Goal: Information Seeking & Learning: Check status

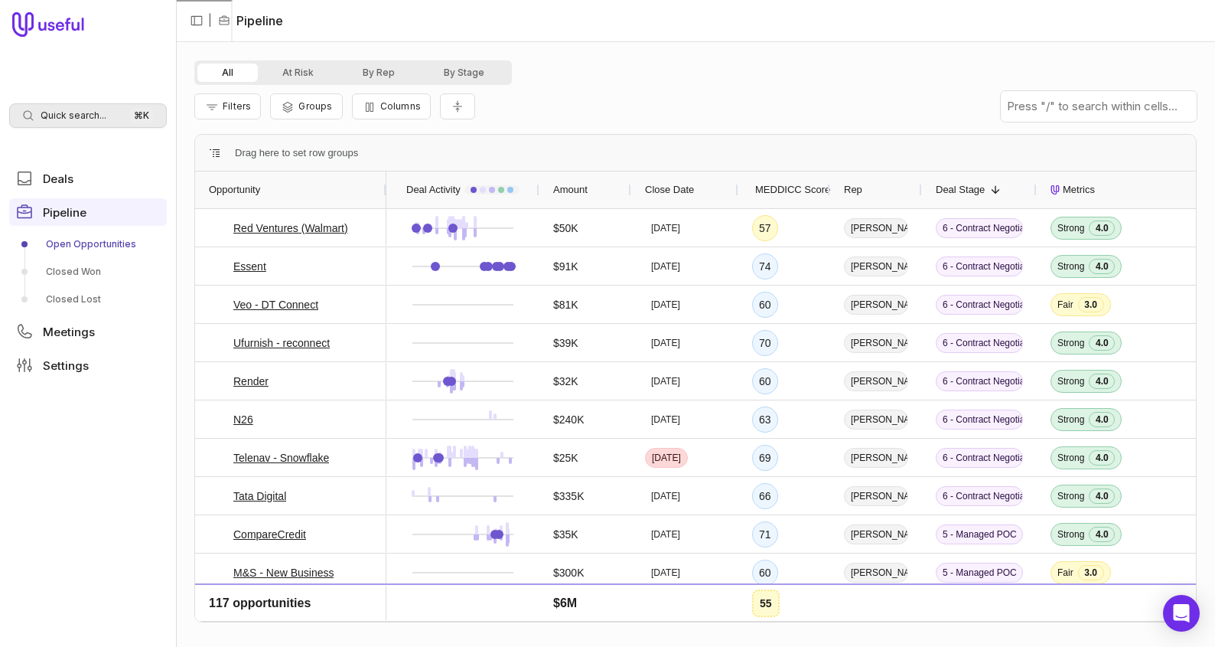
click at [80, 115] on span "Quick search..." at bounding box center [74, 115] width 66 height 12
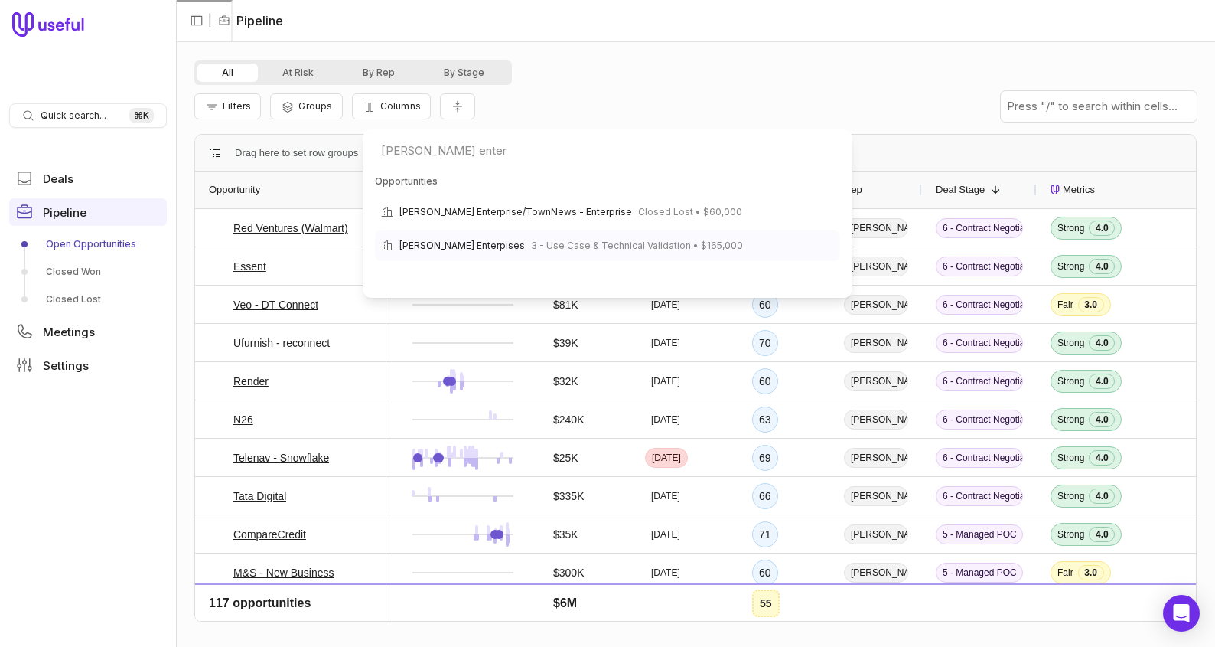
type input "[PERSON_NAME] enter"
click at [550, 237] on span "3 - Use Case & Technical Validation • $165,000" at bounding box center [637, 245] width 212 height 18
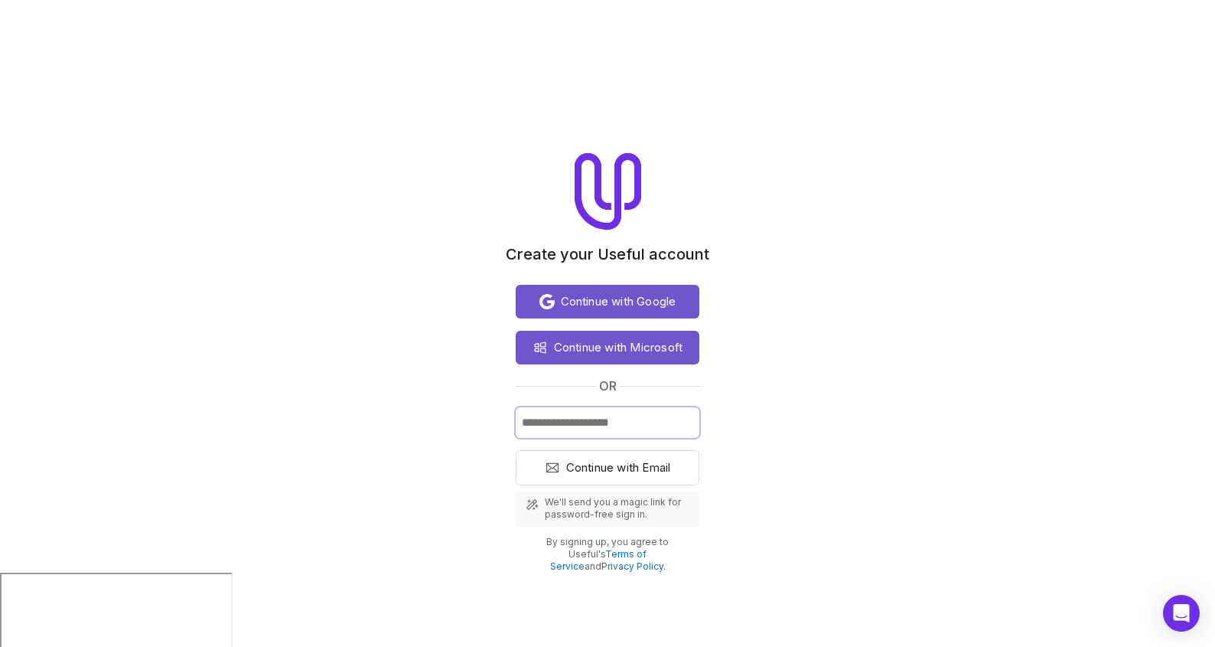
click at [623, 421] on input "Email" at bounding box center [608, 422] width 184 height 31
type input "**********"
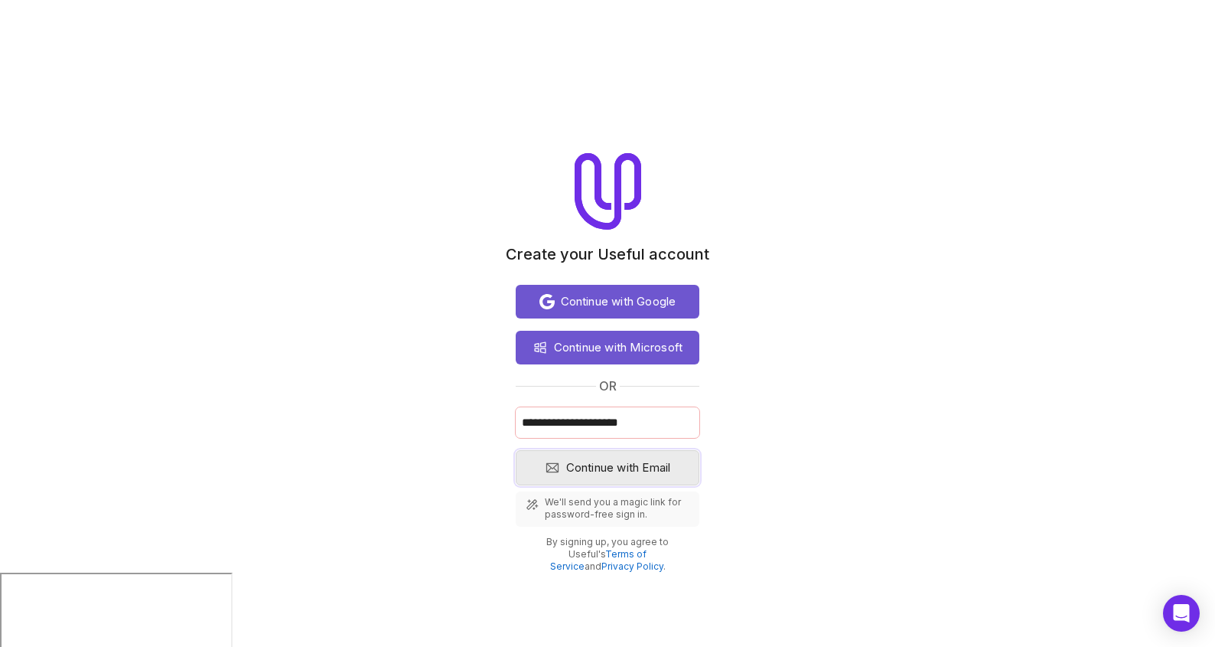
click at [653, 464] on span "Continue with Email" at bounding box center [618, 467] width 105 height 18
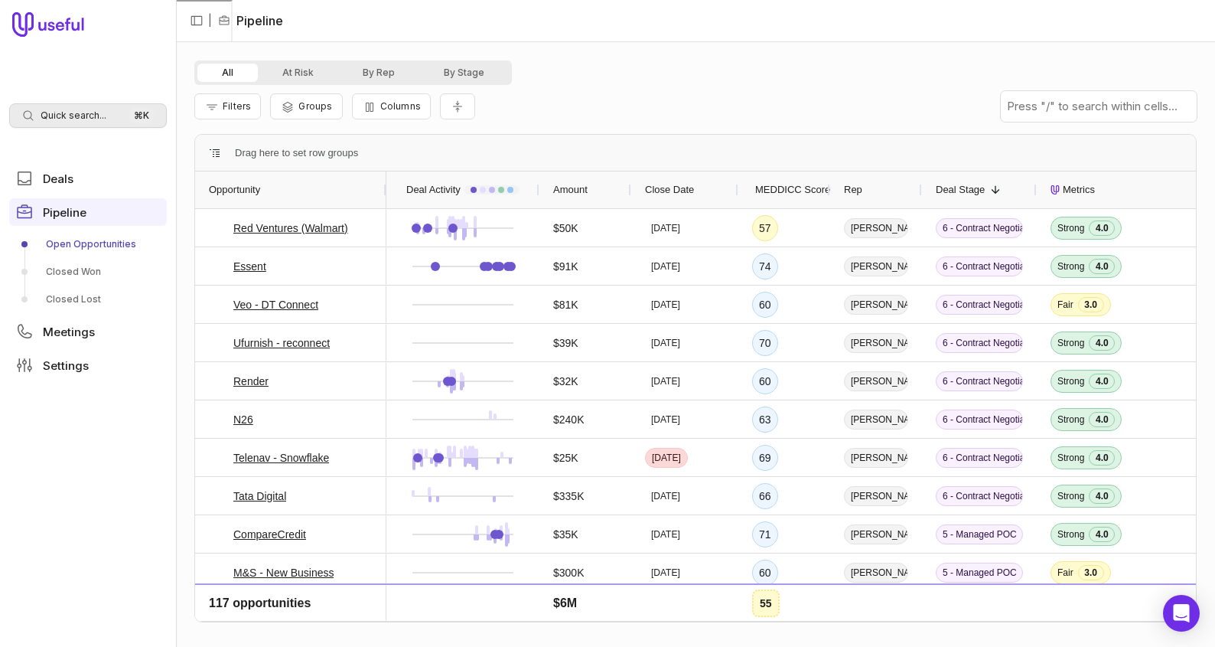
click at [103, 123] on div "Quick search... ⌘ K" at bounding box center [88, 115] width 158 height 24
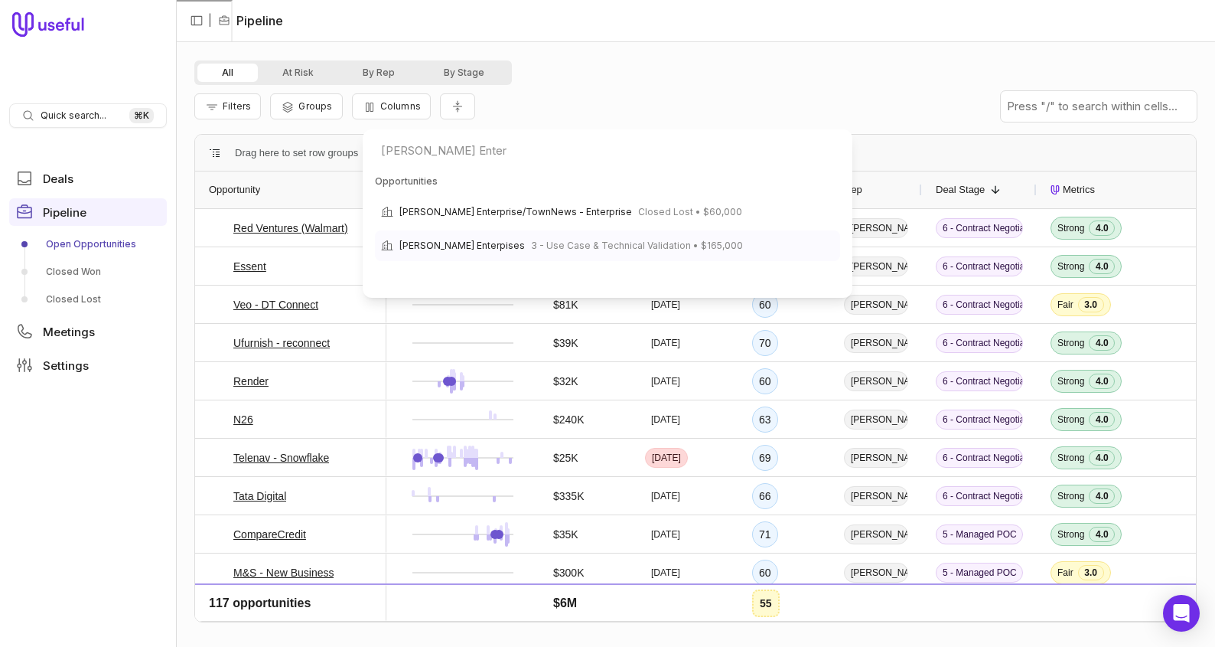
type input "Lee Enter"
click at [531, 244] on span "3 - Use Case & Technical Validation • $165,000" at bounding box center [637, 245] width 212 height 18
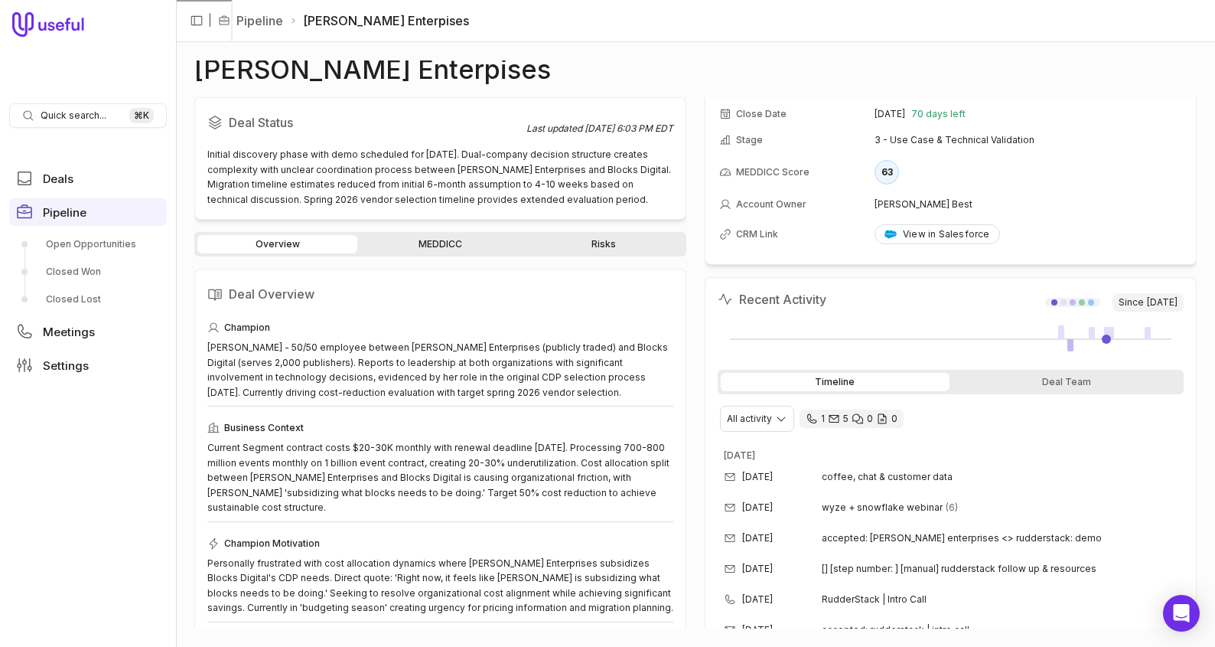
scroll to position [99, 0]
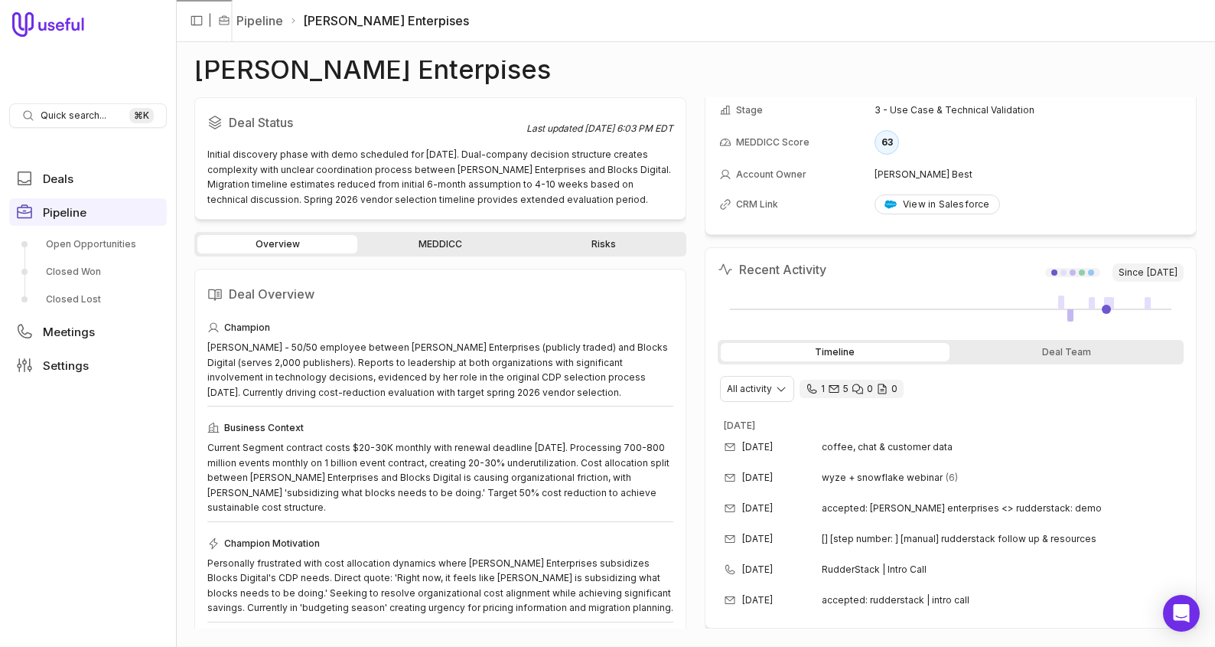
click at [813, 389] on icon "1 call and 5 email threads" at bounding box center [811, 388] width 9 height 9
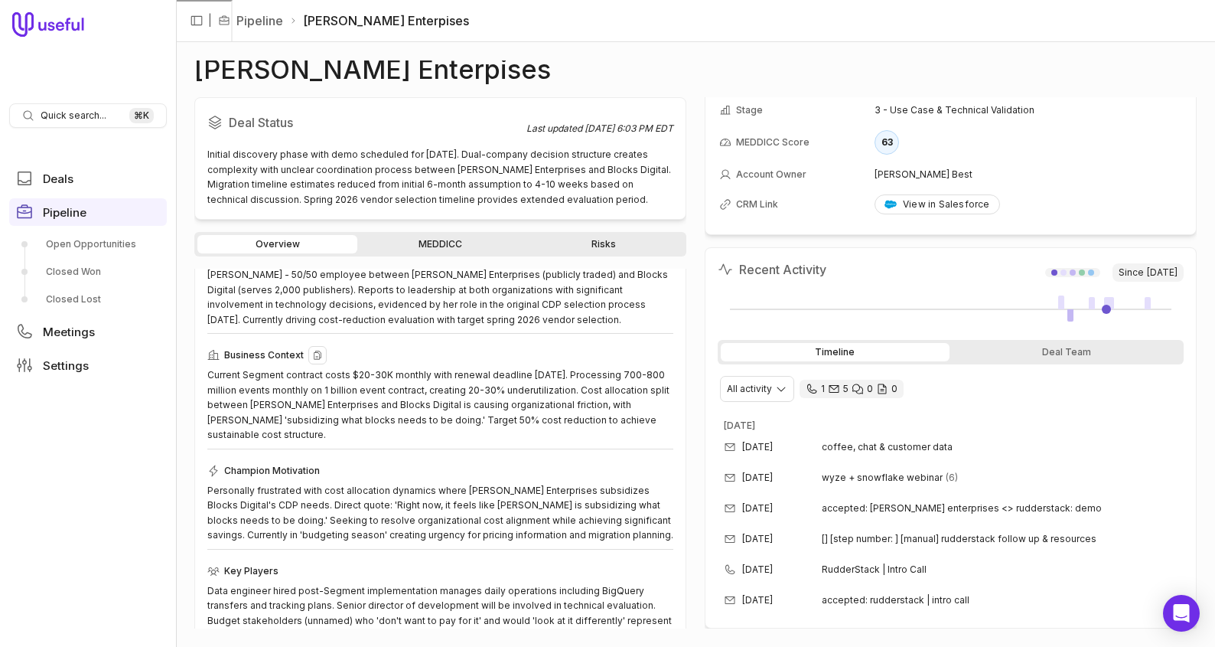
scroll to position [96, 0]
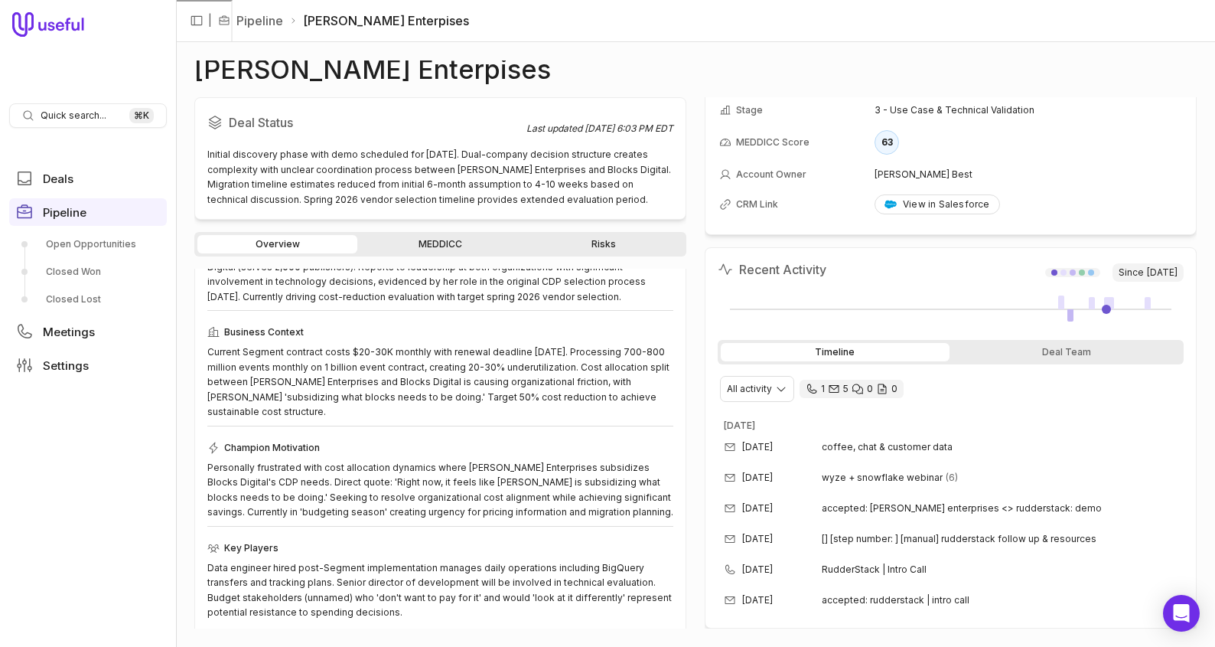
click at [611, 242] on link "Risks" at bounding box center [603, 244] width 160 height 18
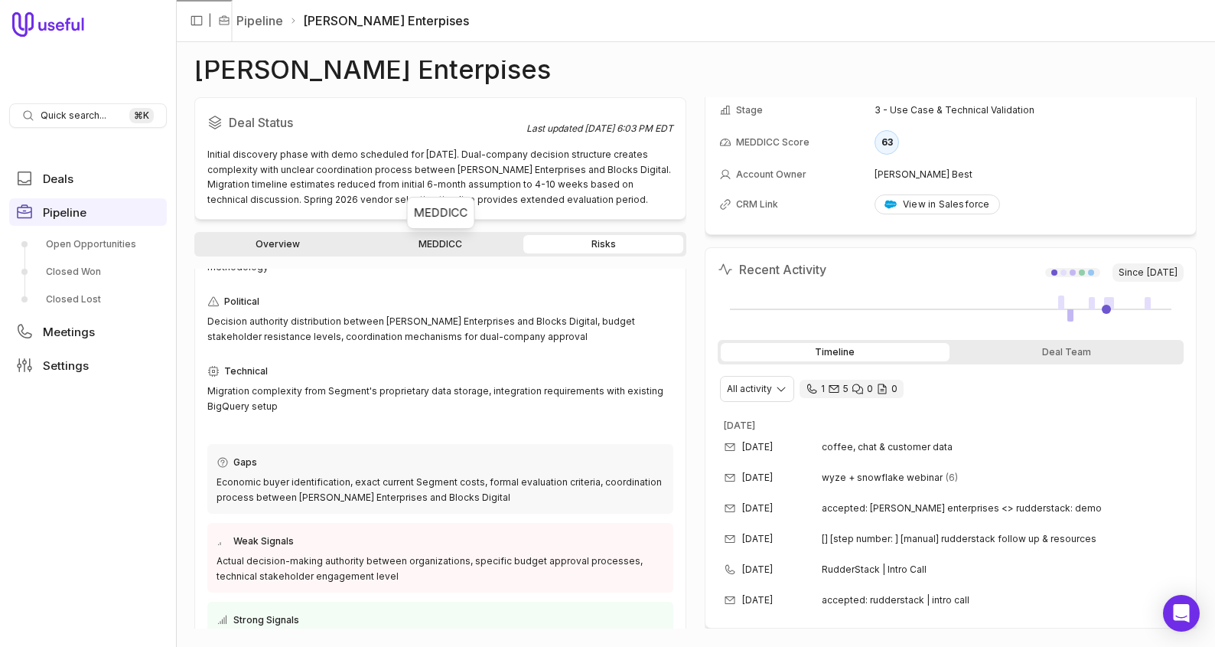
click at [460, 242] on link "MEDDICC" at bounding box center [440, 244] width 160 height 18
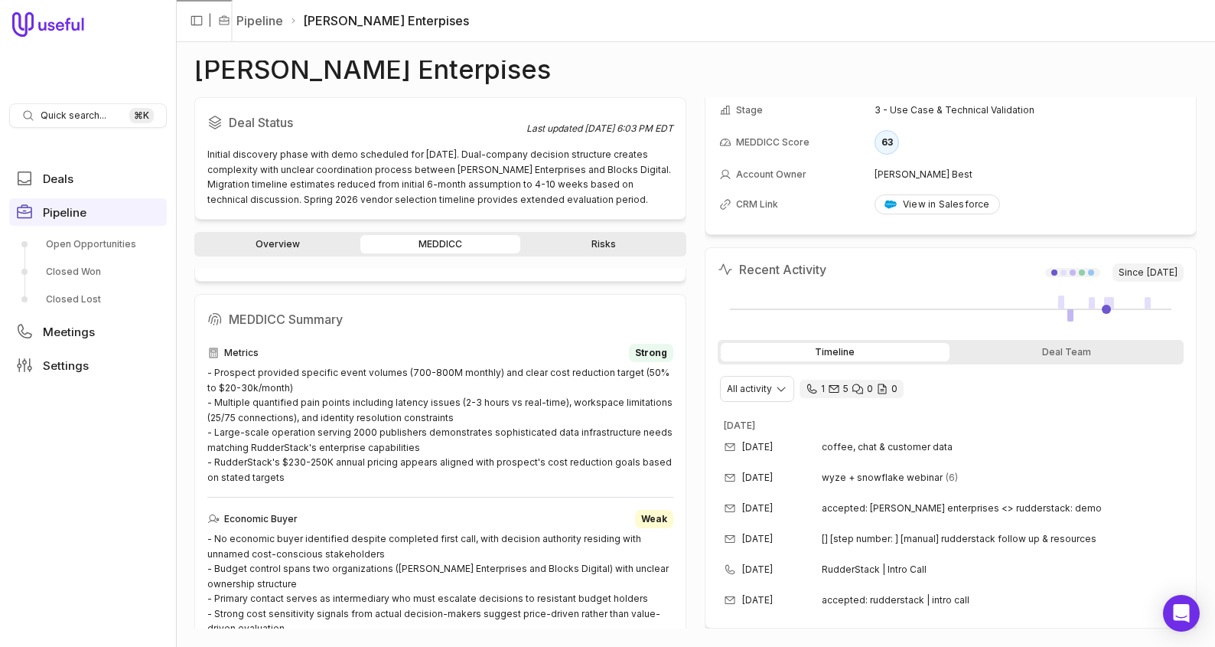
click at [607, 231] on div "Deal Status Last updated Aug 14, 2025, 6:03 PM EDT Initial discovery phase with…" at bounding box center [440, 362] width 492 height 531
click at [606, 240] on link "Risks" at bounding box center [603, 244] width 160 height 18
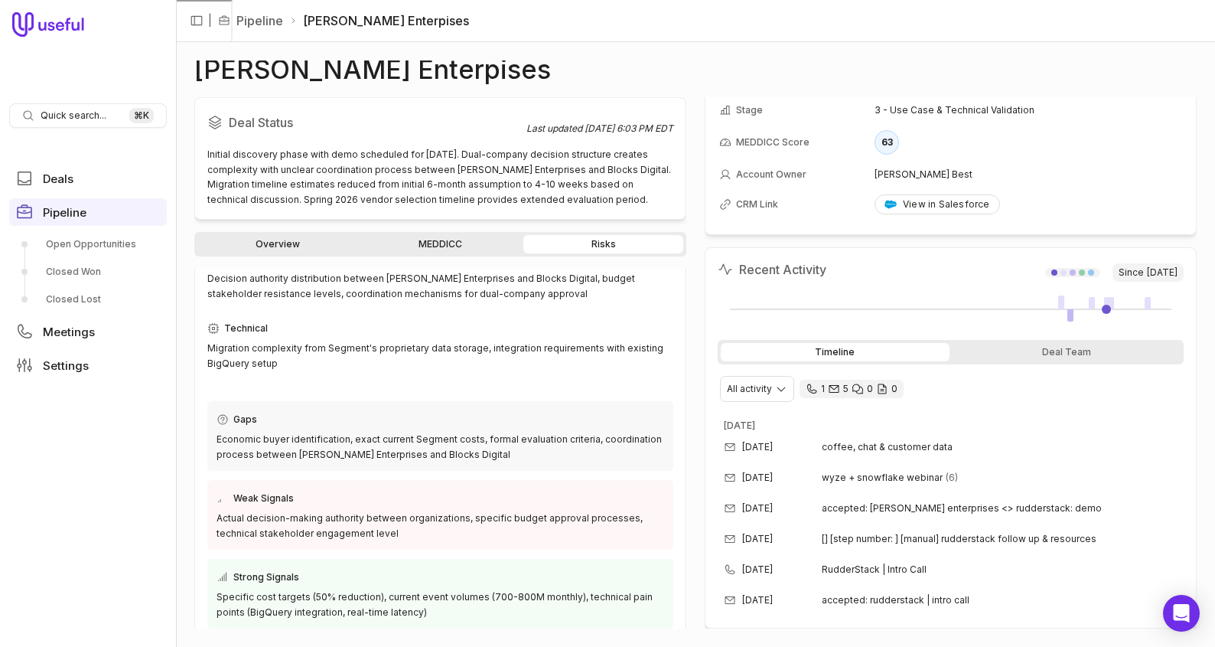
scroll to position [152, 0]
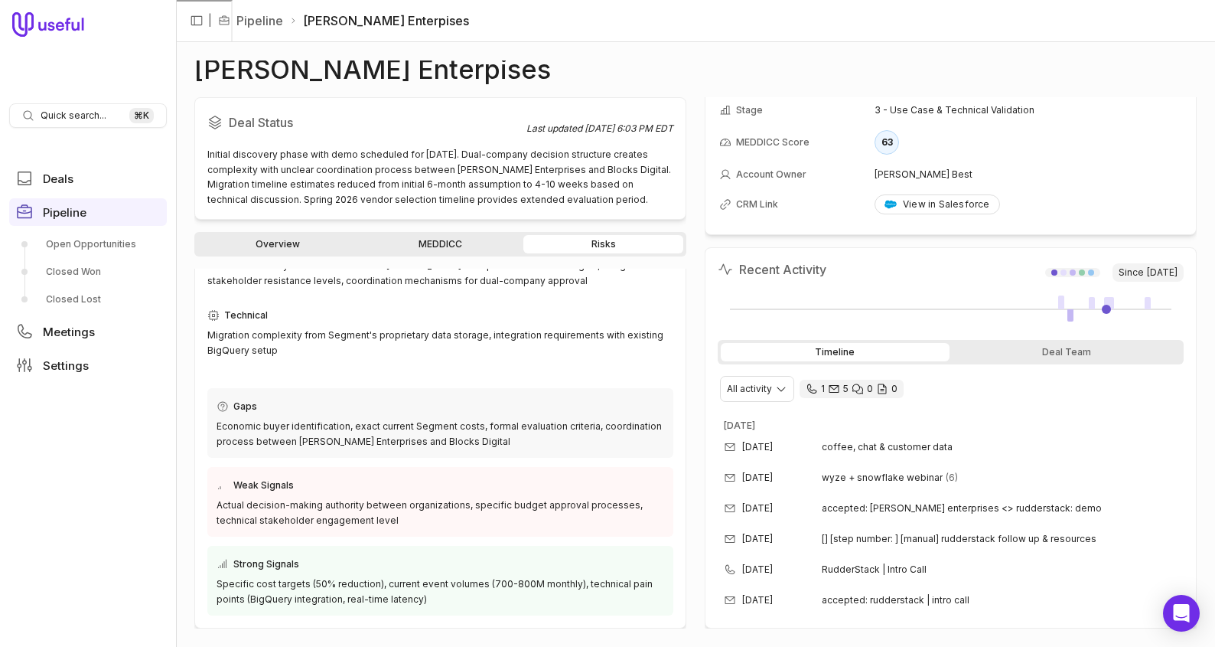
click at [477, 247] on link "MEDDICC" at bounding box center [440, 244] width 160 height 18
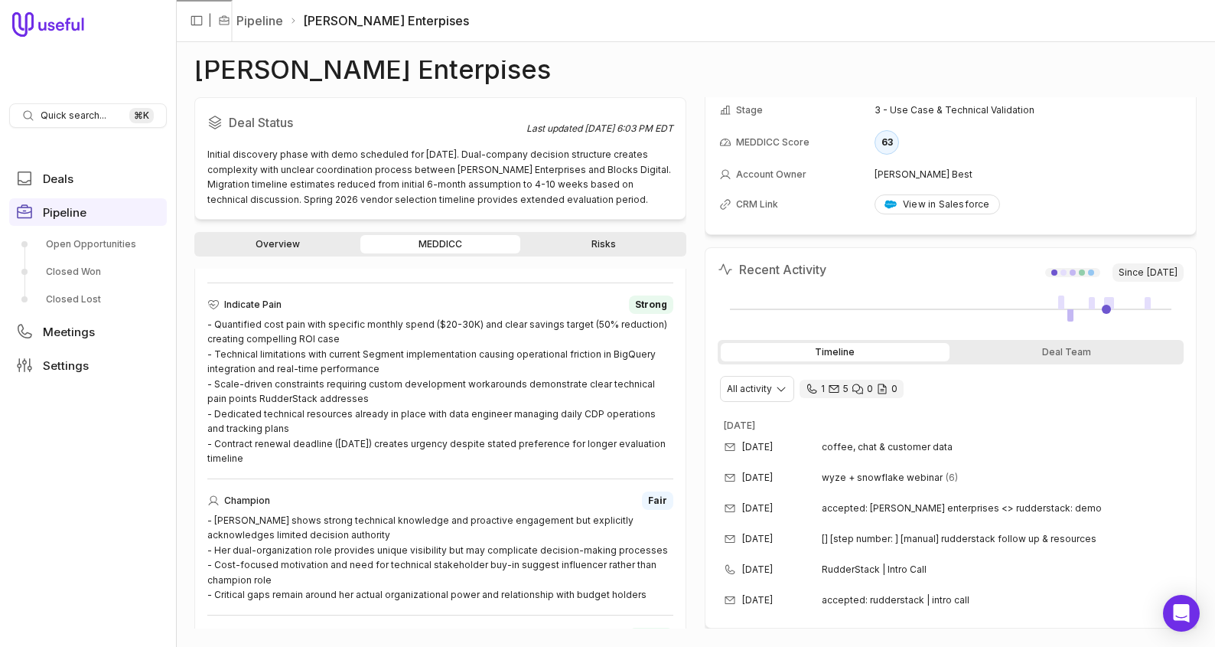
scroll to position [886, 0]
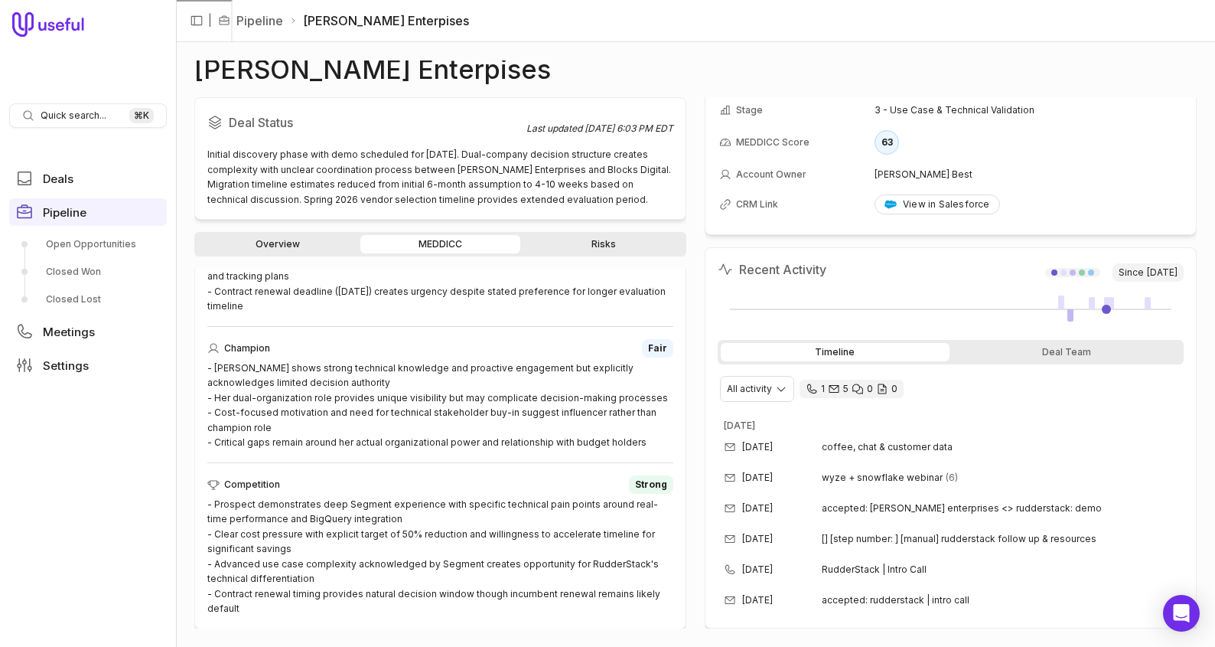
click at [1065, 341] on div "Timeline Deal Team" at bounding box center [951, 352] width 466 height 24
click at [1064, 348] on div "Deal Team" at bounding box center [1067, 352] width 229 height 18
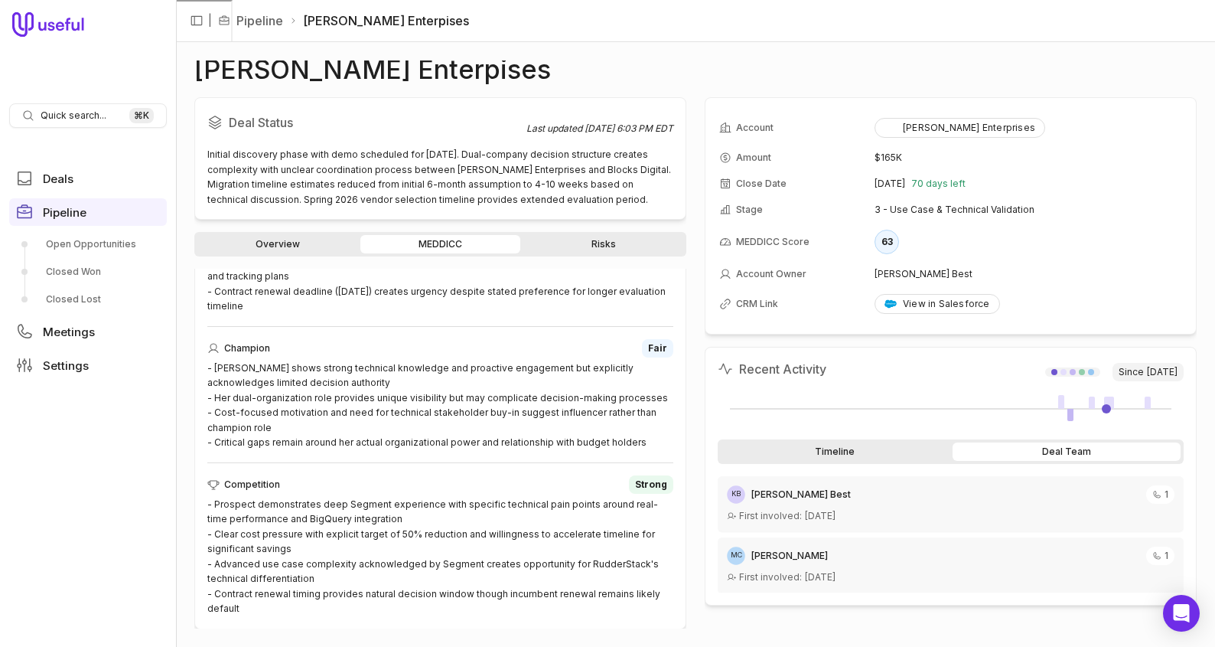
click at [846, 457] on div "Timeline" at bounding box center [835, 451] width 229 height 18
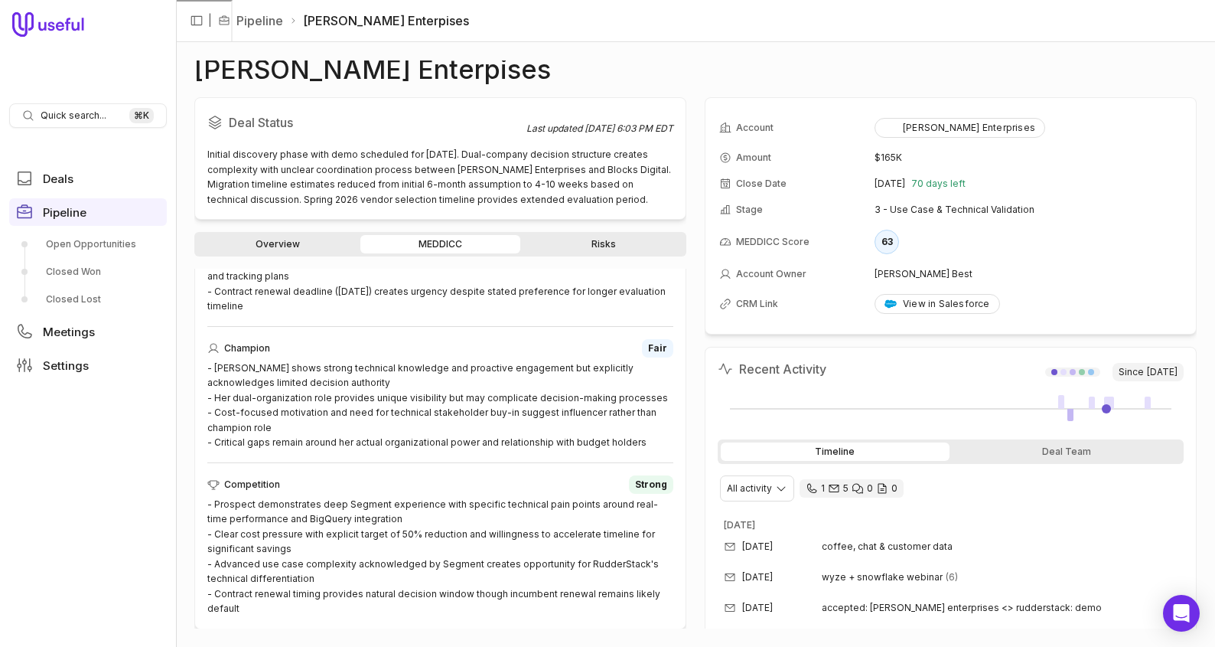
click at [266, 236] on link "Overview" at bounding box center [277, 244] width 160 height 18
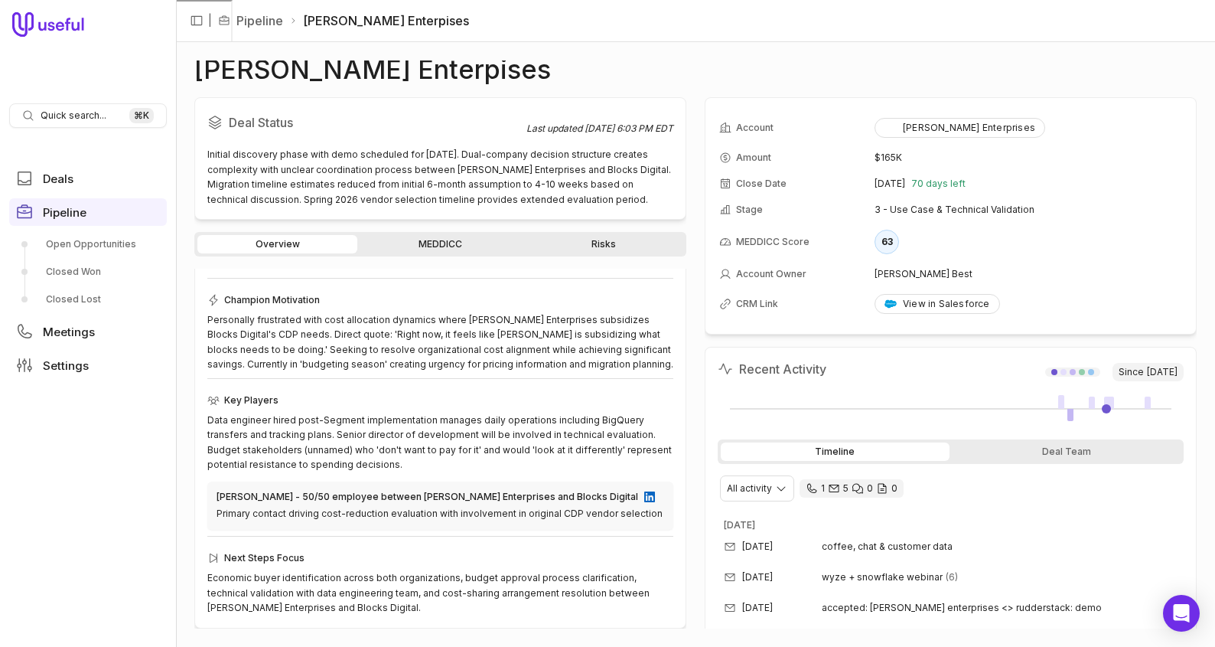
scroll to position [243, 0]
click at [945, 133] on div "[PERSON_NAME] Enterprises" at bounding box center [960, 128] width 151 height 12
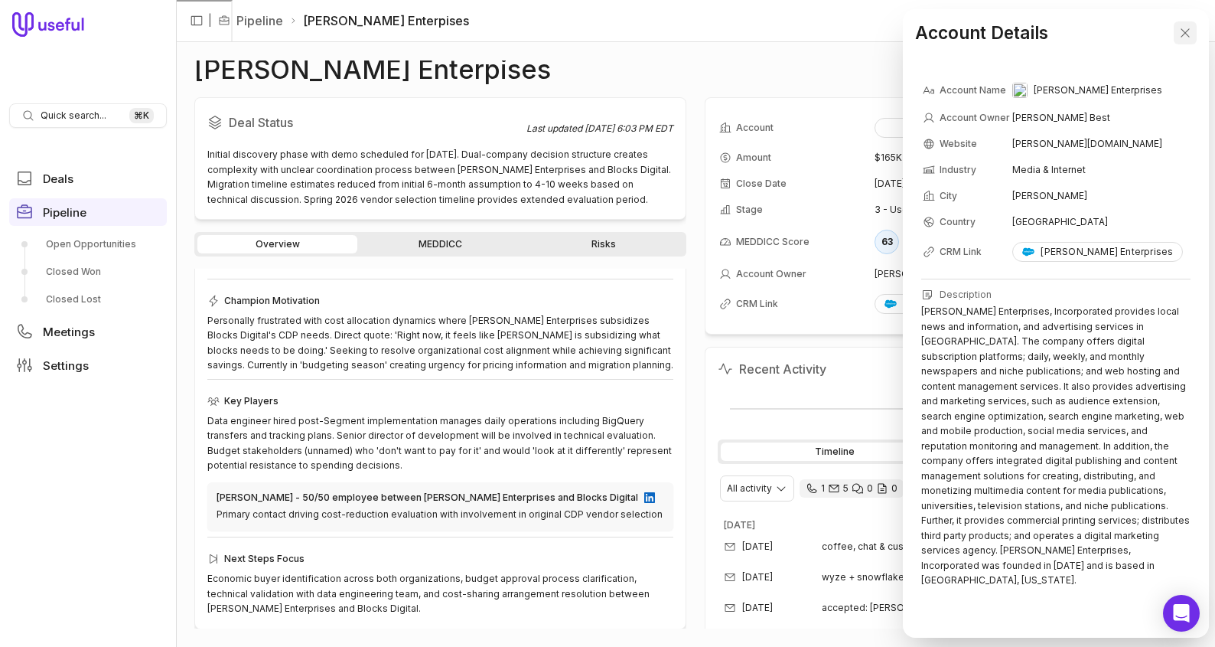
click at [1184, 27] on icon "Close" at bounding box center [1185, 33] width 14 height 14
